Goal: Navigation & Orientation: Find specific page/section

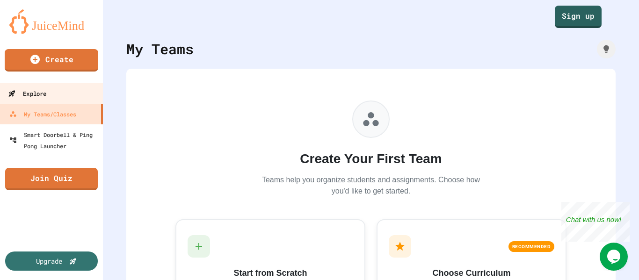
click at [69, 94] on link "Explore" at bounding box center [52, 93] width 106 height 21
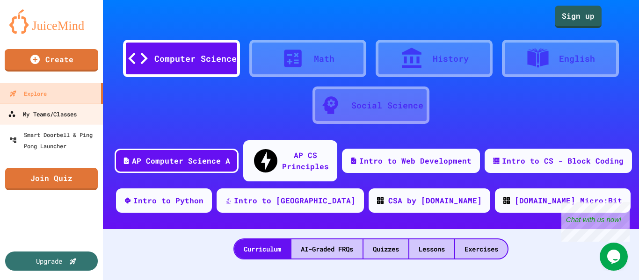
click at [72, 113] on div "My Teams/Classes" at bounding box center [42, 114] width 69 height 12
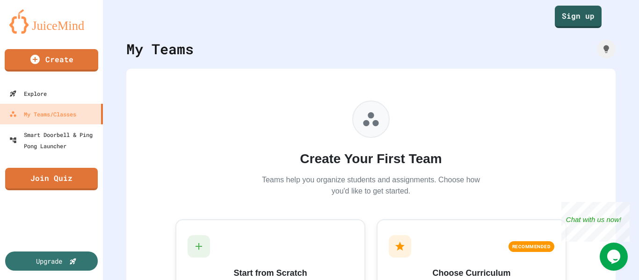
click at [371, 134] on div at bounding box center [370, 119] width 37 height 37
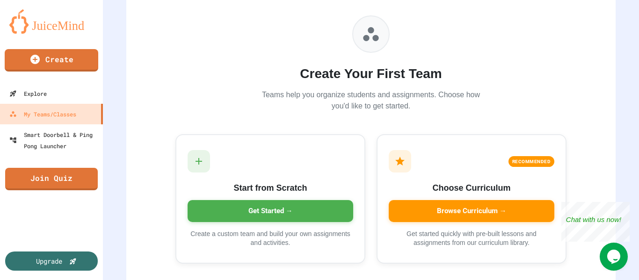
scroll to position [101, 0]
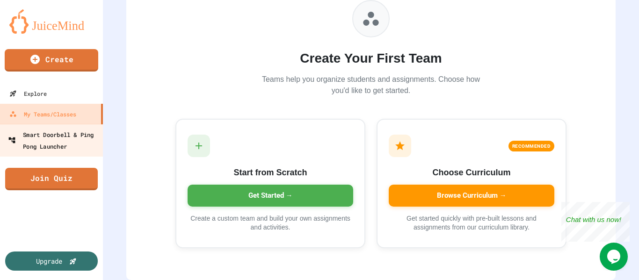
click at [89, 147] on div "Smart Doorbell & Ping Pong Launcher" at bounding box center [54, 140] width 93 height 23
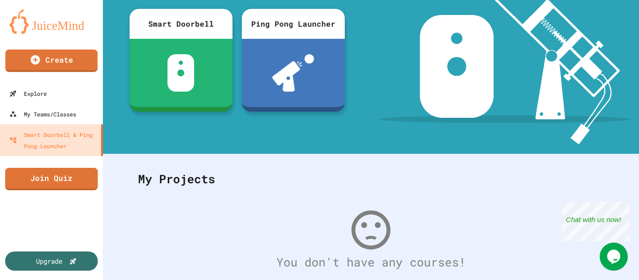
click at [16, 23] on img at bounding box center [51, 21] width 84 height 24
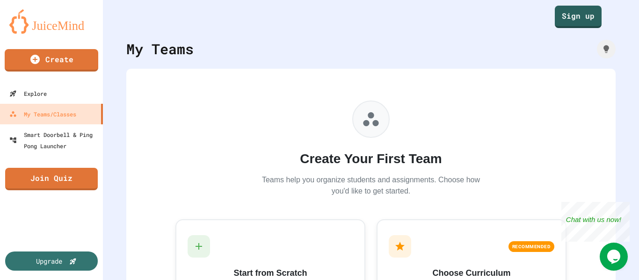
click at [50, 30] on img at bounding box center [51, 21] width 84 height 24
